Goal: Find contact information: Find contact information

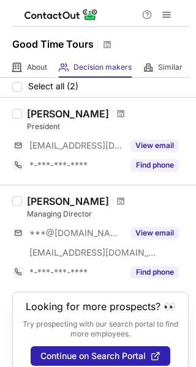
scroll to position [51, 0]
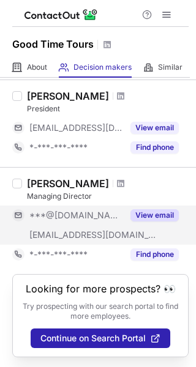
click at [156, 218] on button "View email" at bounding box center [154, 215] width 48 height 12
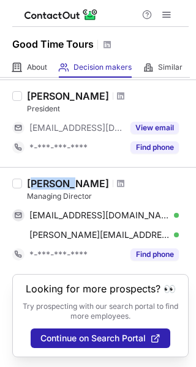
drag, startPoint x: 37, startPoint y: 187, endPoint x: 67, endPoint y: 189, distance: 30.7
click at [67, 189] on div "Jerri Smith" at bounding box center [68, 184] width 82 height 12
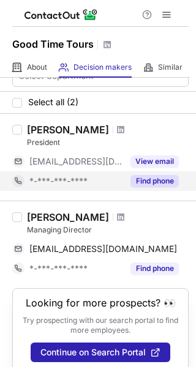
scroll to position [32, 0]
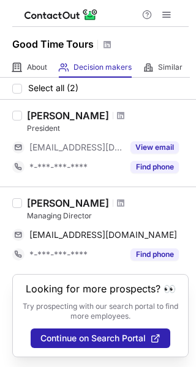
click at [27, 203] on div "[PERSON_NAME]" at bounding box center [68, 203] width 82 height 12
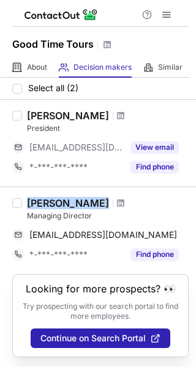
click at [27, 203] on div "Jerri Smith" at bounding box center [68, 203] width 82 height 12
copy div "Jerri Smith"
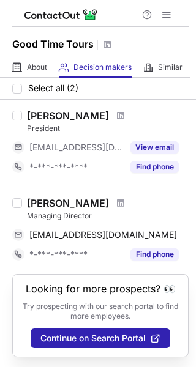
click at [25, 219] on div "Jerri Smith Managing Director goodtimejerri@yahoo.com Copy *-***-***-**** Find …" at bounding box center [105, 230] width 167 height 67
copy div "Managing Director"
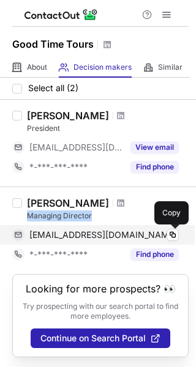
drag, startPoint x: 173, startPoint y: 234, endPoint x: 164, endPoint y: 235, distance: 8.6
click at [172, 235] on span at bounding box center [173, 235] width 10 height 10
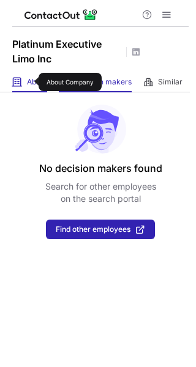
click at [31, 82] on span "About" at bounding box center [37, 82] width 20 height 10
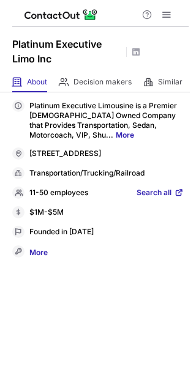
click at [47, 255] on link "More" at bounding box center [38, 253] width 18 height 13
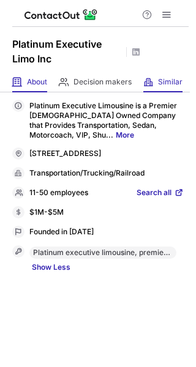
click at [151, 86] on span at bounding box center [148, 82] width 10 height 10
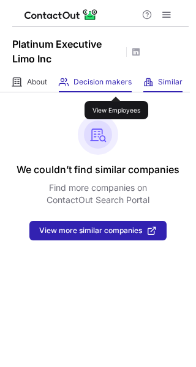
click at [116, 86] on span "Decision makers" at bounding box center [102, 82] width 58 height 10
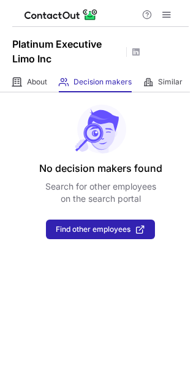
click at [57, 86] on div "About About Company Decision makers View Employees Similar Similar Companies" at bounding box center [95, 82] width 190 height 20
click at [34, 91] on div "About About Company" at bounding box center [29, 82] width 35 height 20
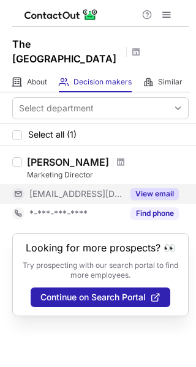
click at [152, 194] on button "View email" at bounding box center [154, 194] width 48 height 12
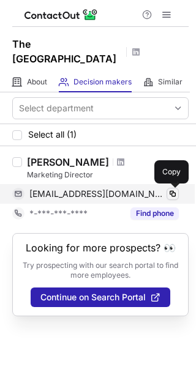
click at [172, 194] on span at bounding box center [173, 194] width 10 height 10
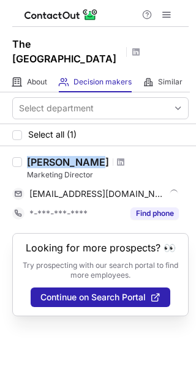
copy div "Deb Lupardus"
drag, startPoint x: 29, startPoint y: 162, endPoint x: 92, endPoint y: 168, distance: 64.0
click at [92, 168] on div "Deb Lupardus" at bounding box center [68, 162] width 82 height 12
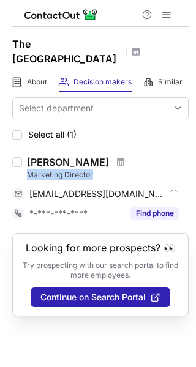
drag, startPoint x: 27, startPoint y: 178, endPoint x: 91, endPoint y: 177, distance: 64.3
click at [91, 177] on div "Marketing Director" at bounding box center [108, 175] width 162 height 11
copy div "Marketing Director"
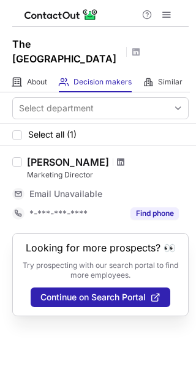
click at [117, 164] on span at bounding box center [120, 162] width 7 height 10
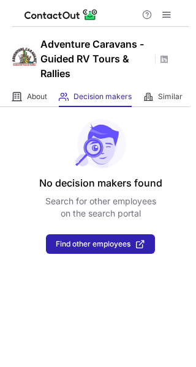
click at [49, 96] on div "About About Company Decision makers View Employees Similar Similar Companies" at bounding box center [95, 97] width 190 height 20
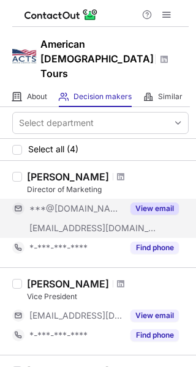
click at [151, 203] on button "View email" at bounding box center [154, 209] width 48 height 12
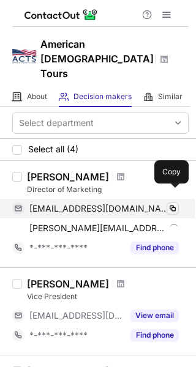
click at [173, 204] on span at bounding box center [173, 209] width 10 height 10
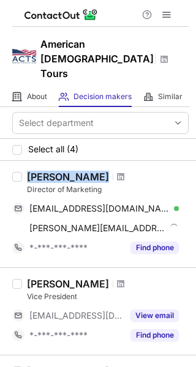
drag, startPoint x: 24, startPoint y: 162, endPoint x: 81, endPoint y: 162, distance: 56.3
click at [81, 171] on div "Jay Proffitt Director of Marketing jayandrew@gmail.com Verified Copied! jay@act…" at bounding box center [105, 214] width 167 height 87
copy div "Jay Proffitt"
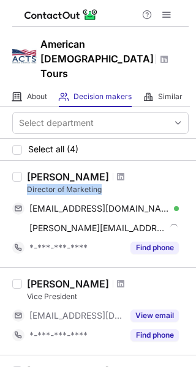
drag, startPoint x: 24, startPoint y: 176, endPoint x: 100, endPoint y: 175, distance: 76.5
click at [100, 175] on div "Jay Proffitt Director of Marketing jayandrew@gmail.com Verified Copy jay@acts-t…" at bounding box center [105, 214] width 167 height 87
copy div "Director of Marketing"
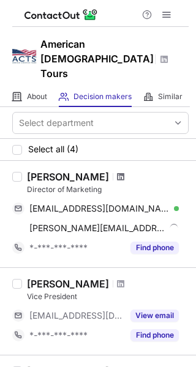
click at [117, 172] on span at bounding box center [120, 177] width 7 height 10
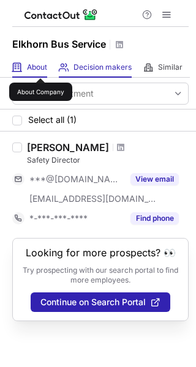
click at [40, 67] on span "About" at bounding box center [37, 67] width 20 height 10
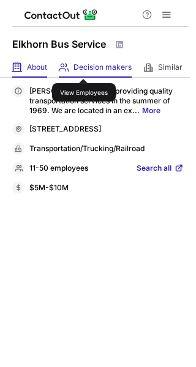
click at [84, 68] on span "Decision makers" at bounding box center [102, 67] width 58 height 10
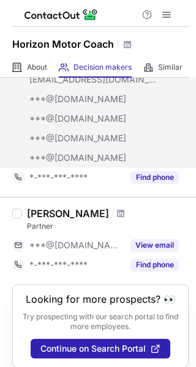
scroll to position [889, 0]
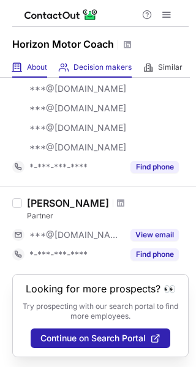
click at [42, 73] on div "About About Company" at bounding box center [29, 68] width 35 height 20
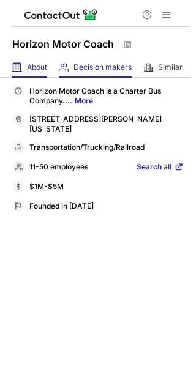
click at [81, 77] on div "Decision makers View Employees" at bounding box center [95, 68] width 73 height 20
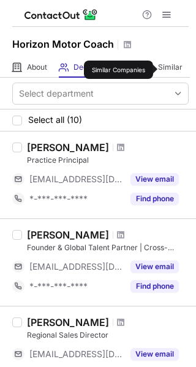
drag, startPoint x: 162, startPoint y: 70, endPoint x: 113, endPoint y: 66, distance: 49.7
click at [161, 70] on span "Similar" at bounding box center [170, 67] width 24 height 10
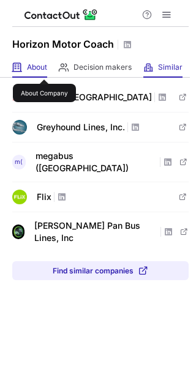
click at [44, 69] on span "About" at bounding box center [37, 67] width 20 height 10
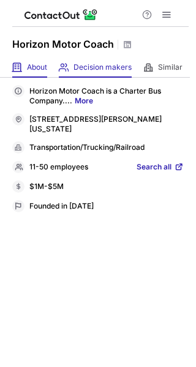
click at [72, 69] on div "Decision makers View Employees" at bounding box center [95, 68] width 73 height 20
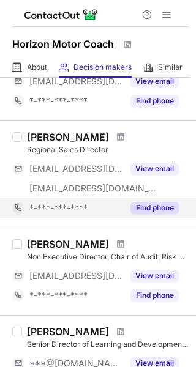
scroll to position [245, 0]
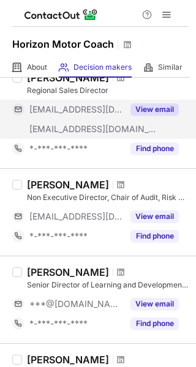
click at [146, 106] on button "View email" at bounding box center [154, 109] width 48 height 12
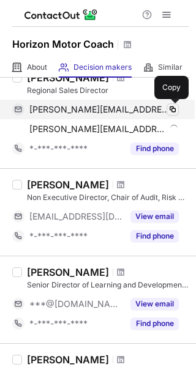
click at [171, 110] on span at bounding box center [173, 110] width 10 height 10
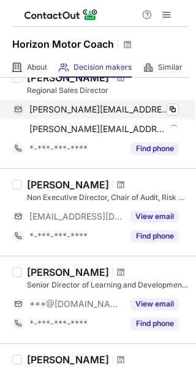
scroll to position [184, 0]
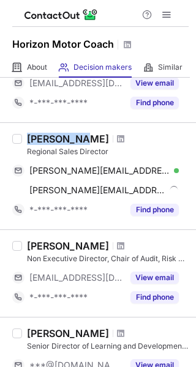
copy div "Dean Guest"
drag, startPoint x: 27, startPoint y: 141, endPoint x: 82, endPoint y: 140, distance: 55.1
click at [82, 140] on div "Dean Guest" at bounding box center [108, 139] width 162 height 12
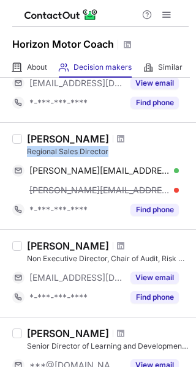
drag, startPoint x: 26, startPoint y: 154, endPoint x: 108, endPoint y: 152, distance: 81.5
click at [108, 152] on div "Dean Guest Regional Sales Director dean.guest@me.com Verified Copy dean.guest@h…" at bounding box center [105, 176] width 167 height 87
copy div "Regional Sales Director"
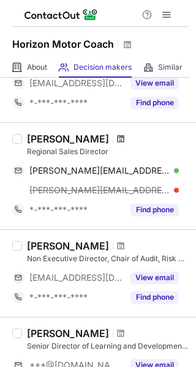
click at [117, 142] on span at bounding box center [120, 139] width 7 height 10
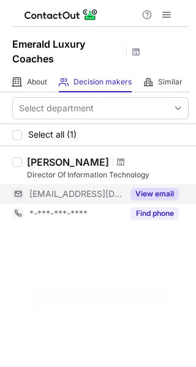
click at [149, 199] on button "View email" at bounding box center [154, 194] width 48 height 12
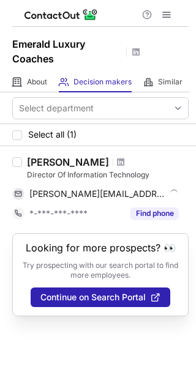
click at [57, 157] on div "Joshua Lowrance" at bounding box center [68, 162] width 82 height 12
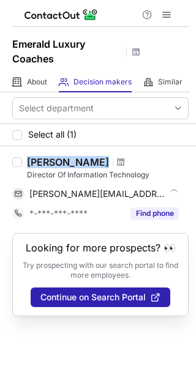
click at [57, 157] on div "Joshua Lowrance" at bounding box center [68, 162] width 82 height 12
copy div "Joshua Lowrance"
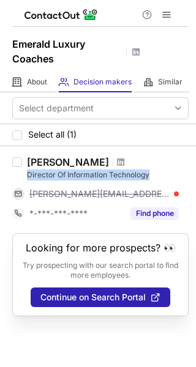
drag, startPoint x: 23, startPoint y: 175, endPoint x: 165, endPoint y: 175, distance: 141.4
click at [165, 175] on div "Joshua Lowrance Director Of Information Technology joshua@emeraldluxurycoaches.…" at bounding box center [105, 189] width 167 height 67
copy div "Director Of Information Technology"
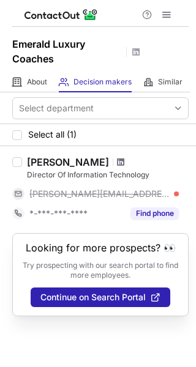
click at [122, 162] on span at bounding box center [120, 162] width 7 height 10
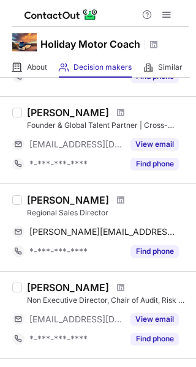
scroll to position [184, 0]
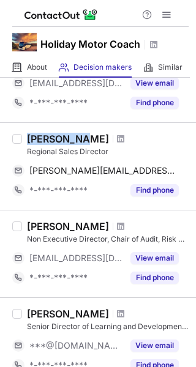
copy div "Dean Guest"
drag, startPoint x: 25, startPoint y: 136, endPoint x: 83, endPoint y: 144, distance: 58.1
click at [83, 144] on div "Dean Guest Regional Sales Director dean.guest@me.com Copy *-***-***-**** Find p…" at bounding box center [105, 166] width 167 height 67
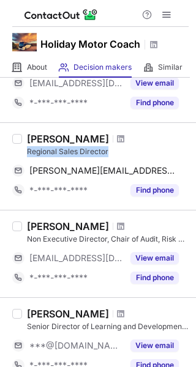
copy div "Regional Sales Director"
drag, startPoint x: 26, startPoint y: 155, endPoint x: 108, endPoint y: 154, distance: 82.0
click at [108, 154] on div "Dean Guest Regional Sales Director dean.guest@me.com Copy *-***-***-**** Find p…" at bounding box center [105, 166] width 167 height 67
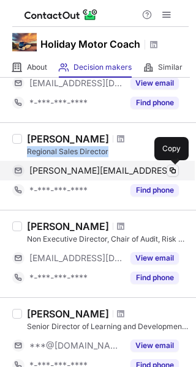
click at [173, 167] on span at bounding box center [173, 171] width 10 height 10
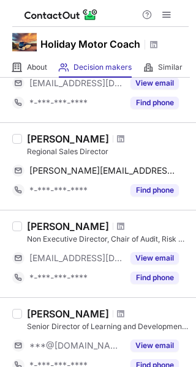
click at [113, 141] on div at bounding box center [121, 138] width 17 height 7
click at [117, 135] on span at bounding box center [120, 139] width 7 height 10
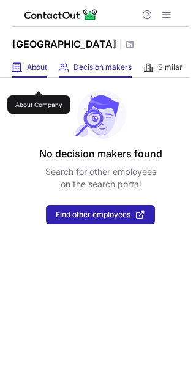
click at [39, 72] on span "About" at bounding box center [37, 67] width 20 height 10
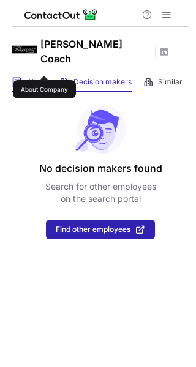
click at [44, 77] on span "About" at bounding box center [37, 82] width 20 height 10
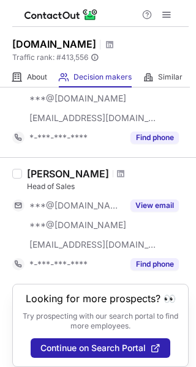
scroll to position [334, 0]
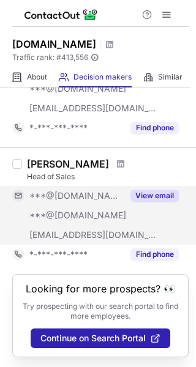
click at [145, 196] on button "View email" at bounding box center [154, 196] width 48 height 12
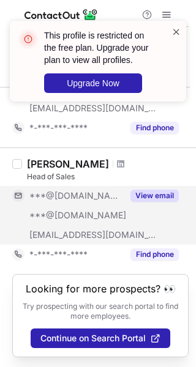
click at [175, 30] on span at bounding box center [176, 32] width 10 height 12
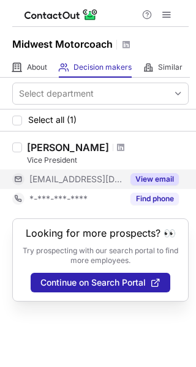
click at [158, 176] on button "View email" at bounding box center [154, 179] width 48 height 12
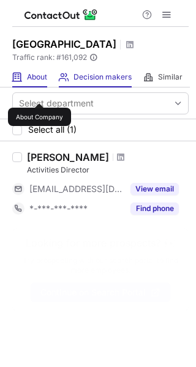
click at [39, 82] on span "About" at bounding box center [37, 77] width 20 height 10
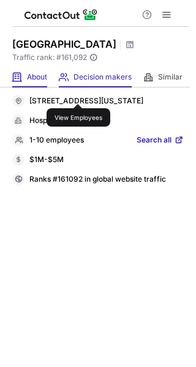
click at [78, 82] on span "Decision makers" at bounding box center [102, 77] width 58 height 10
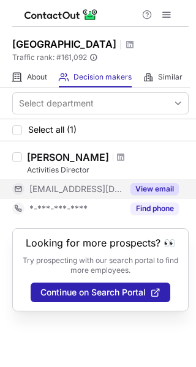
click at [150, 195] on button "View email" at bounding box center [154, 189] width 48 height 12
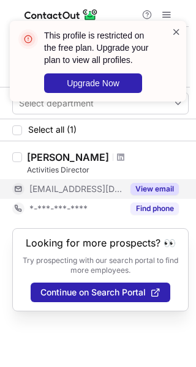
click at [174, 32] on span at bounding box center [176, 32] width 10 height 12
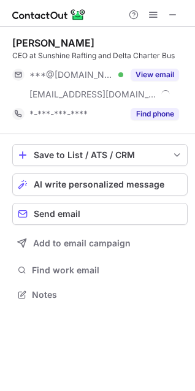
scroll to position [286, 195]
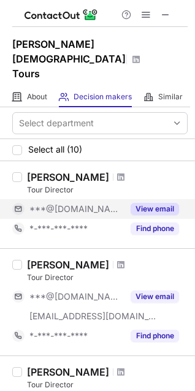
click at [157, 199] on div "View email" at bounding box center [151, 209] width 56 height 20
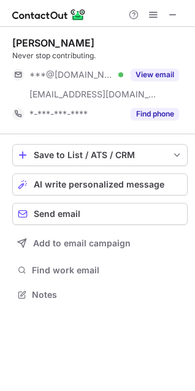
scroll to position [286, 195]
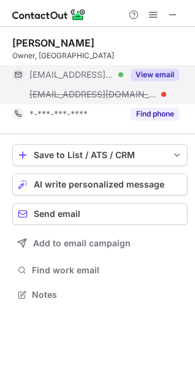
click at [159, 71] on button "View email" at bounding box center [154, 75] width 48 height 12
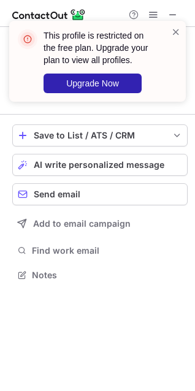
scroll to position [266, 195]
